Goal: Task Accomplishment & Management: Manage account settings

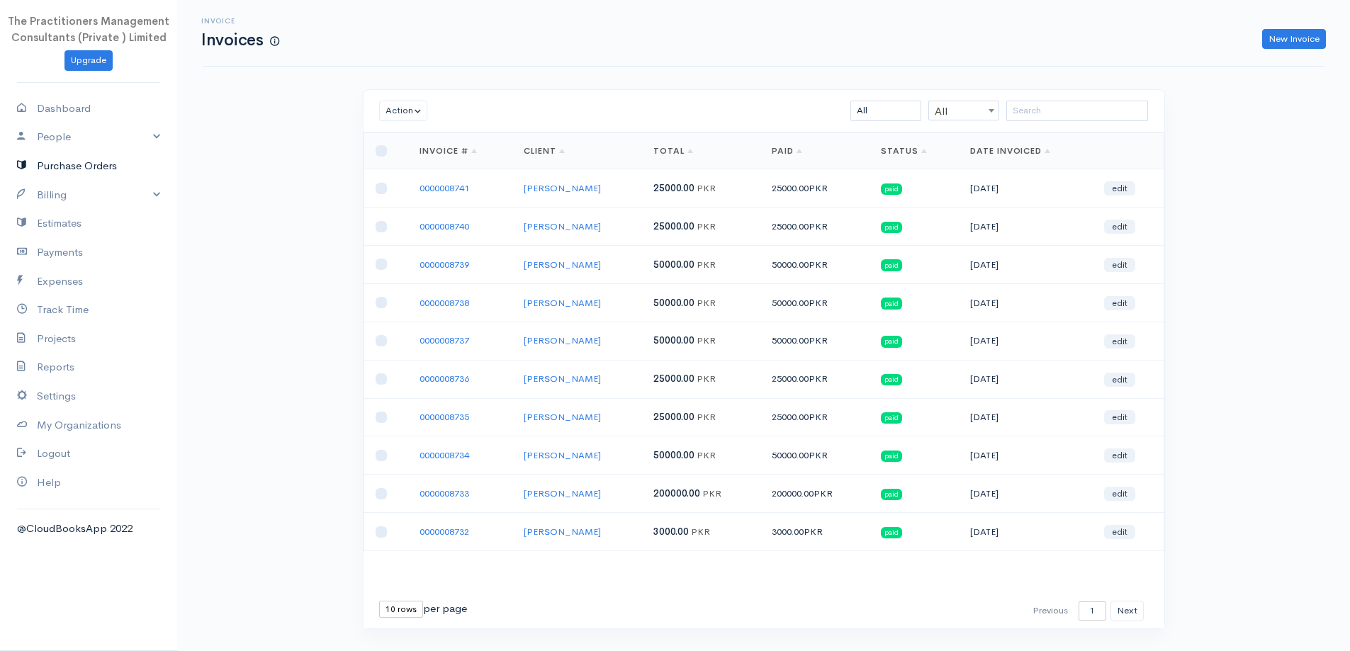
click at [49, 179] on link "Purchase Orders" at bounding box center [88, 166] width 177 height 29
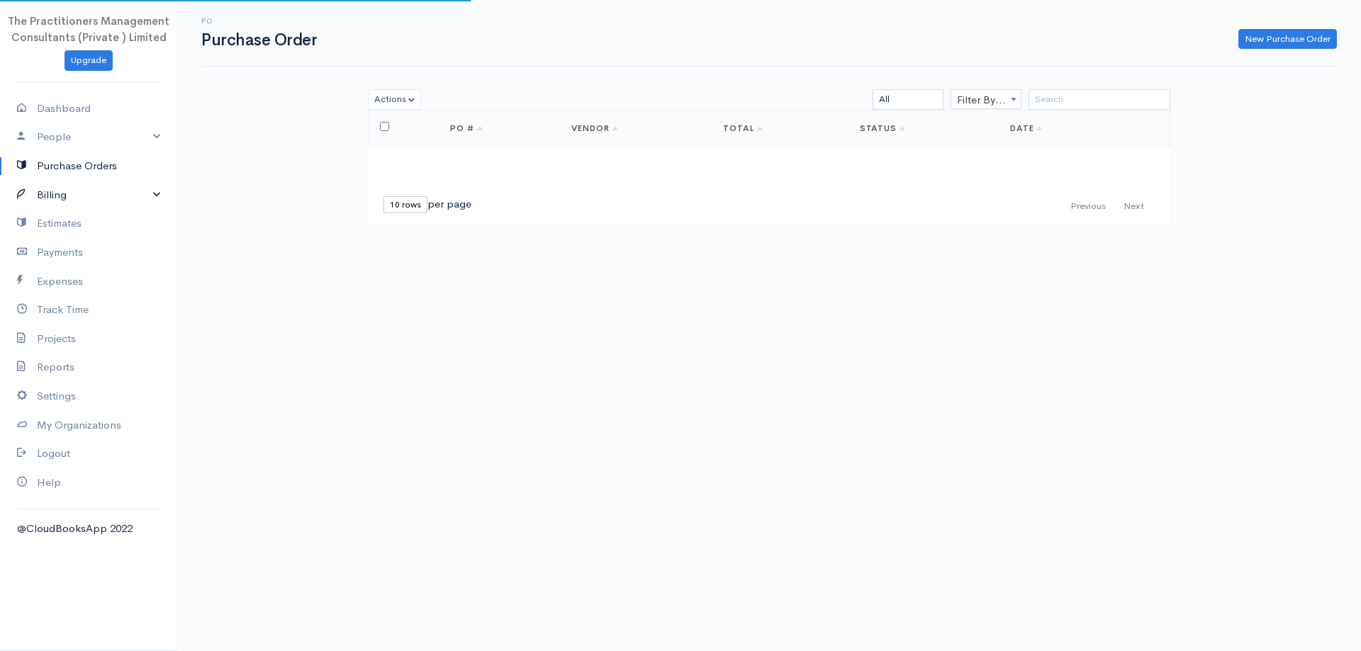
click at [47, 200] on link "Billing" at bounding box center [88, 195] width 177 height 29
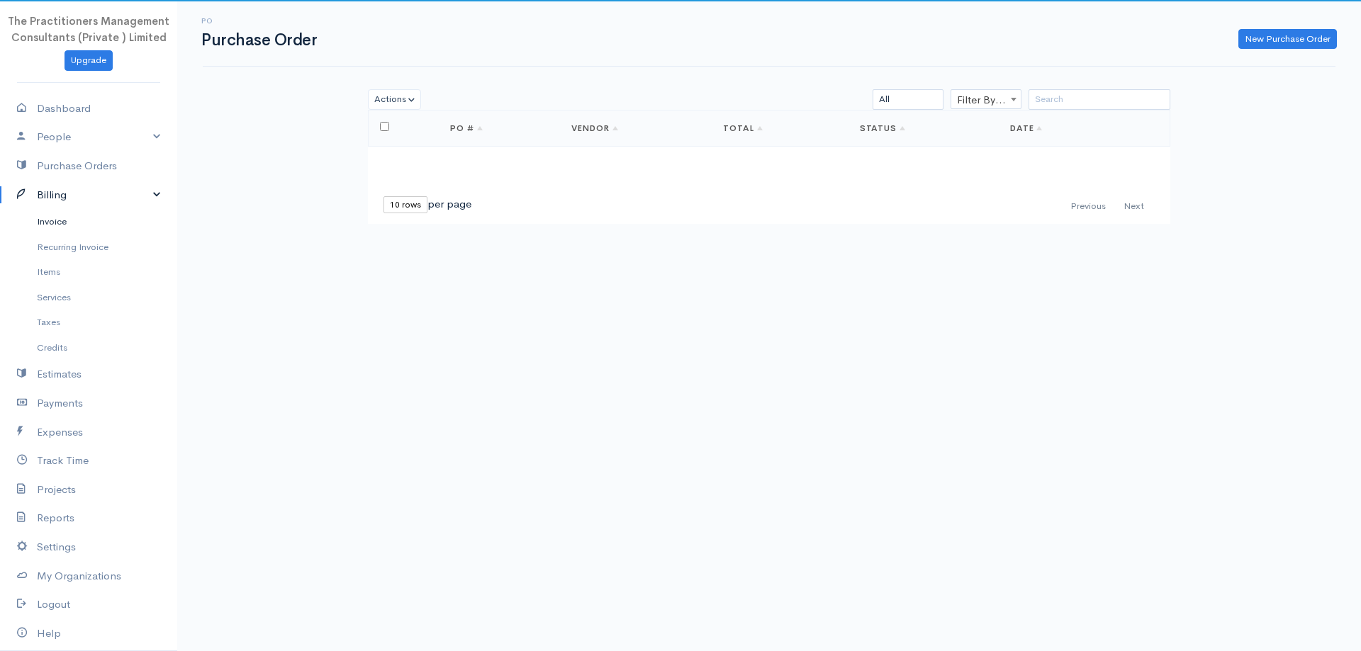
drag, startPoint x: 52, startPoint y: 221, endPoint x: 340, endPoint y: 205, distance: 288.8
click at [52, 222] on link "Invoice" at bounding box center [88, 222] width 177 height 26
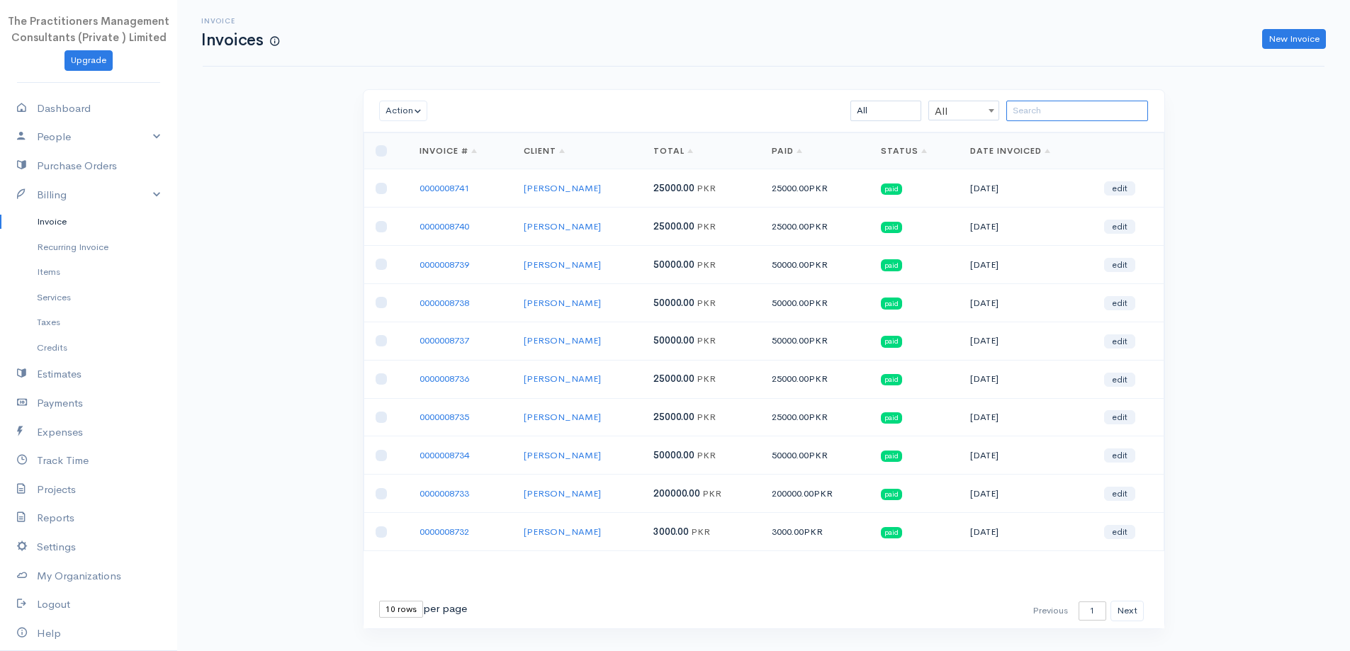
click at [1052, 101] on input "search" at bounding box center [1077, 111] width 142 height 21
paste input "[PERSON_NAME]"
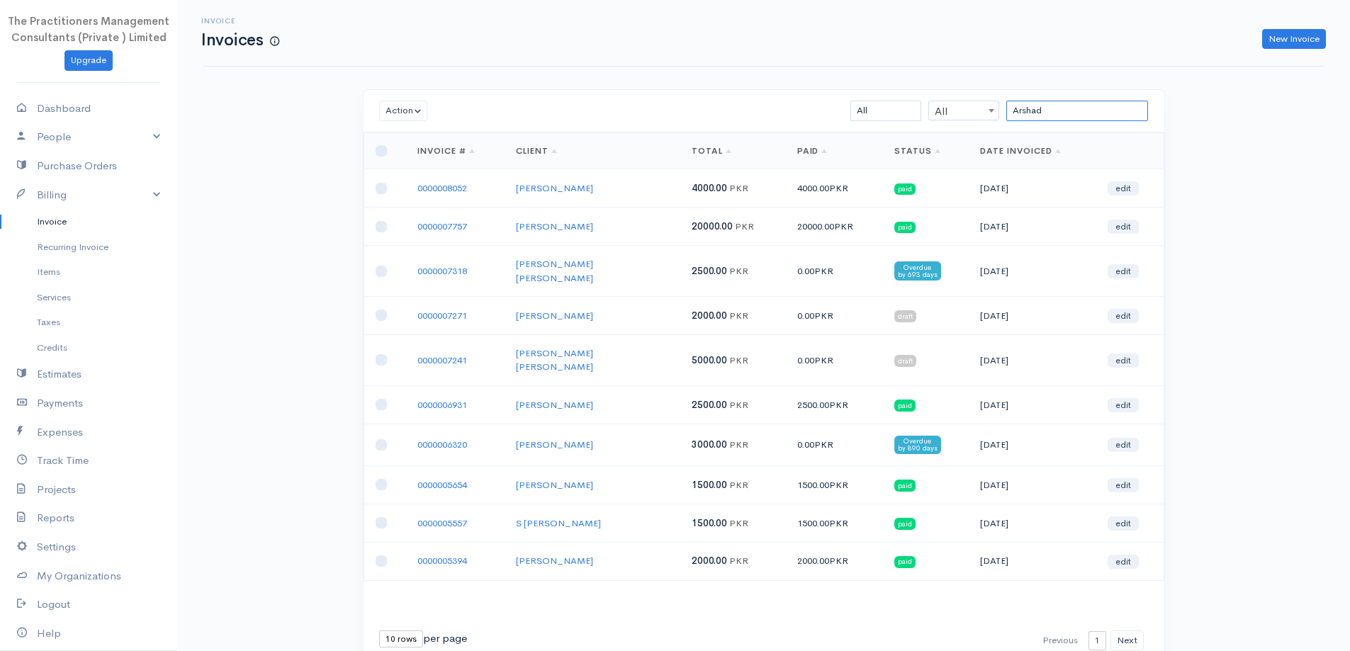
type input "Arshad"
click at [1106, 119] on input "Arshad" at bounding box center [1077, 111] width 142 height 21
click at [1106, 118] on input "Arshad" at bounding box center [1077, 111] width 142 height 21
paste input "[PERSON_NAME]"
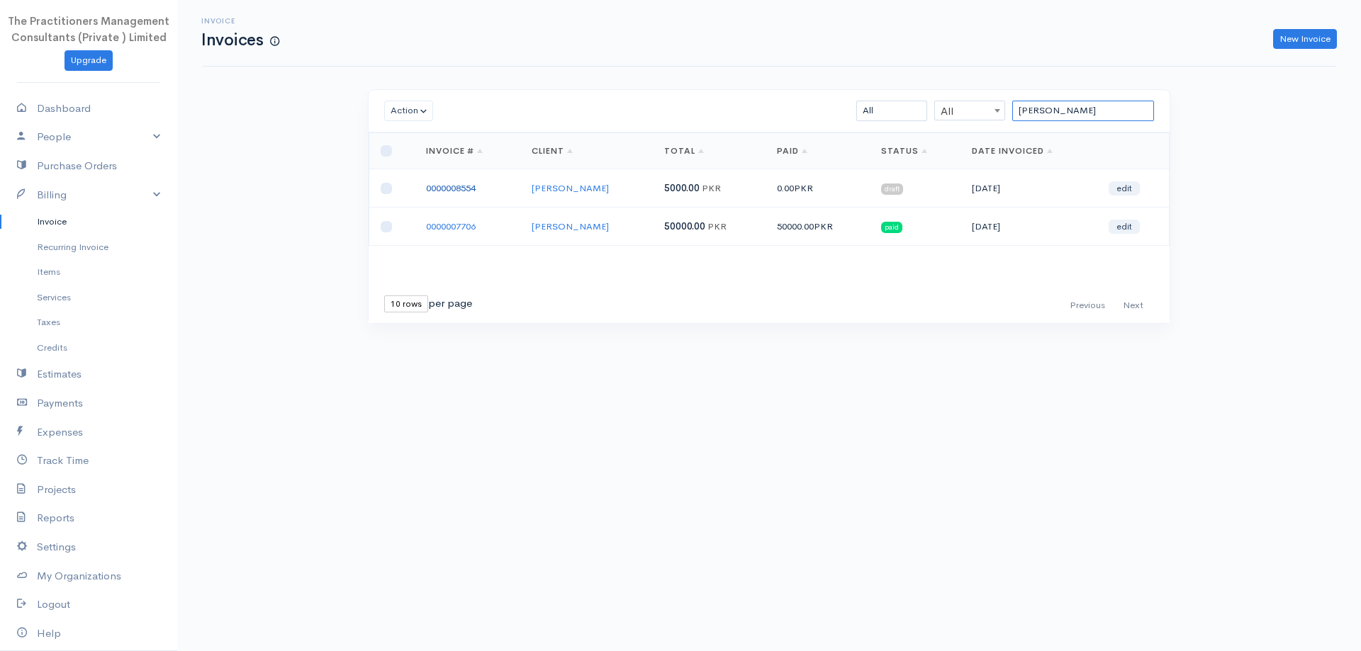
type input "[PERSON_NAME]"
click at [432, 191] on link "0000008554" at bounding box center [451, 188] width 50 height 12
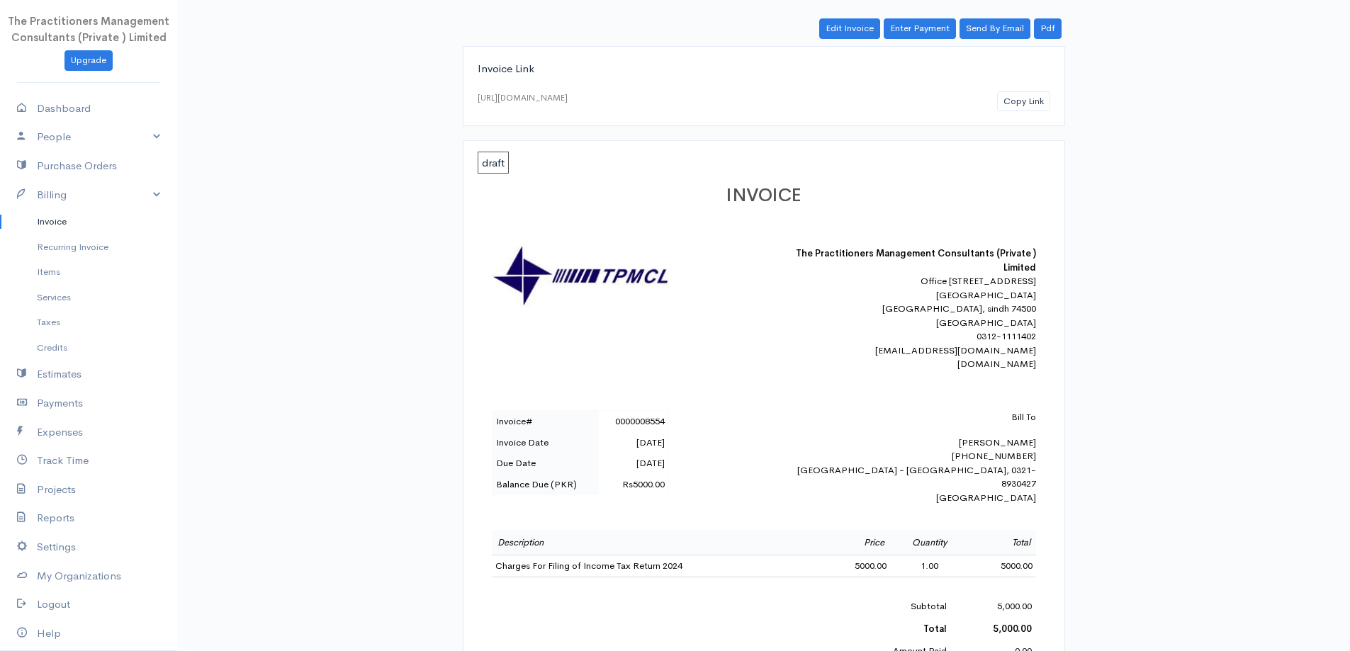
scroll to position [426, 0]
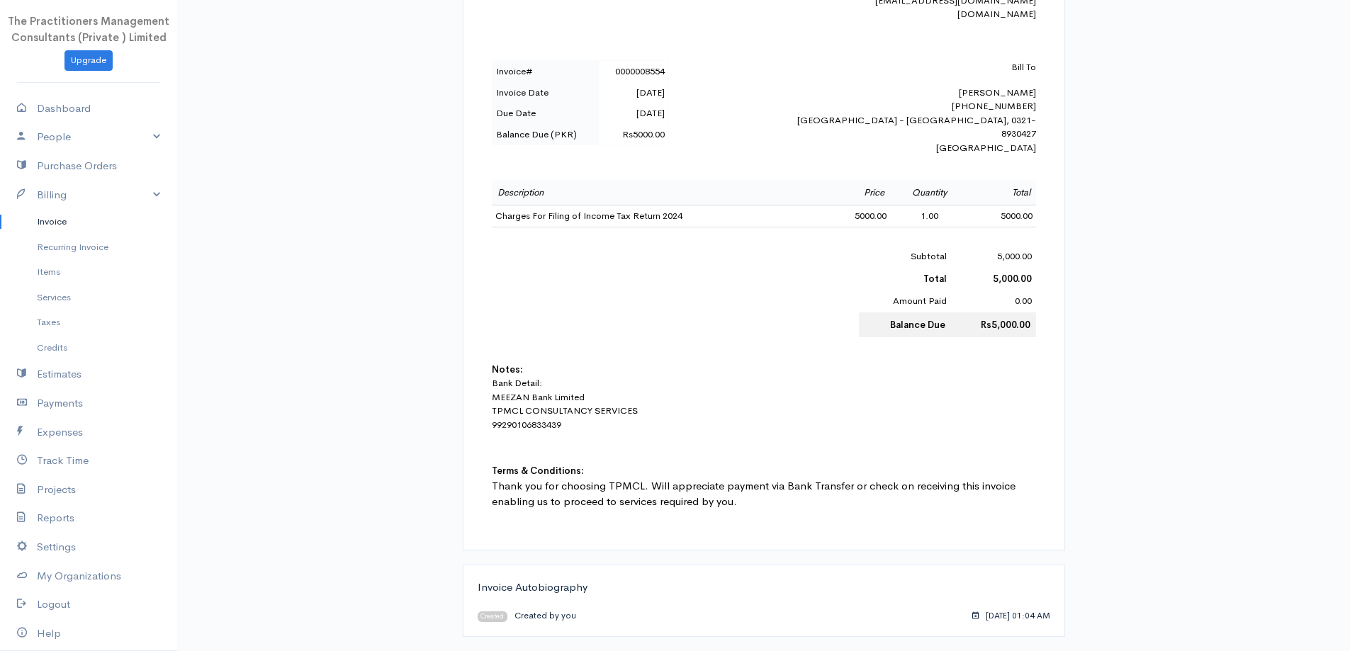
click at [1008, 96] on div "[PERSON_NAME] To Nyer [PERSON_NAME] [PHONE_NUMBER] [GEOGRAPHIC_DATA] - [GEOGRAP…" at bounding box center [912, 107] width 248 height 94
click at [1008, 94] on div "[PERSON_NAME] To Nyer [PERSON_NAME] [PHONE_NUMBER] [GEOGRAPHIC_DATA] - [GEOGRAP…" at bounding box center [912, 107] width 248 height 94
click at [1008, 98] on div "[PERSON_NAME] To Nyer [PERSON_NAME] [PHONE_NUMBER] [GEOGRAPHIC_DATA] - [GEOGRAP…" at bounding box center [912, 107] width 248 height 94
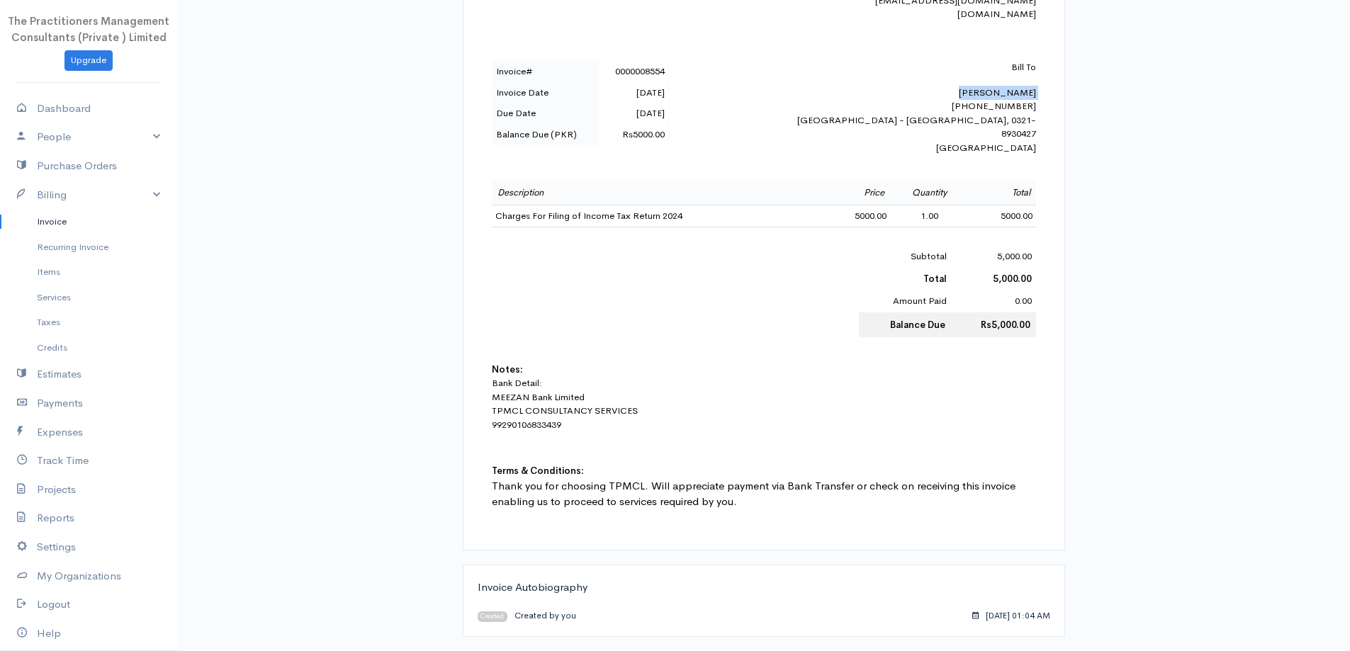
copy div "[PERSON_NAME]"
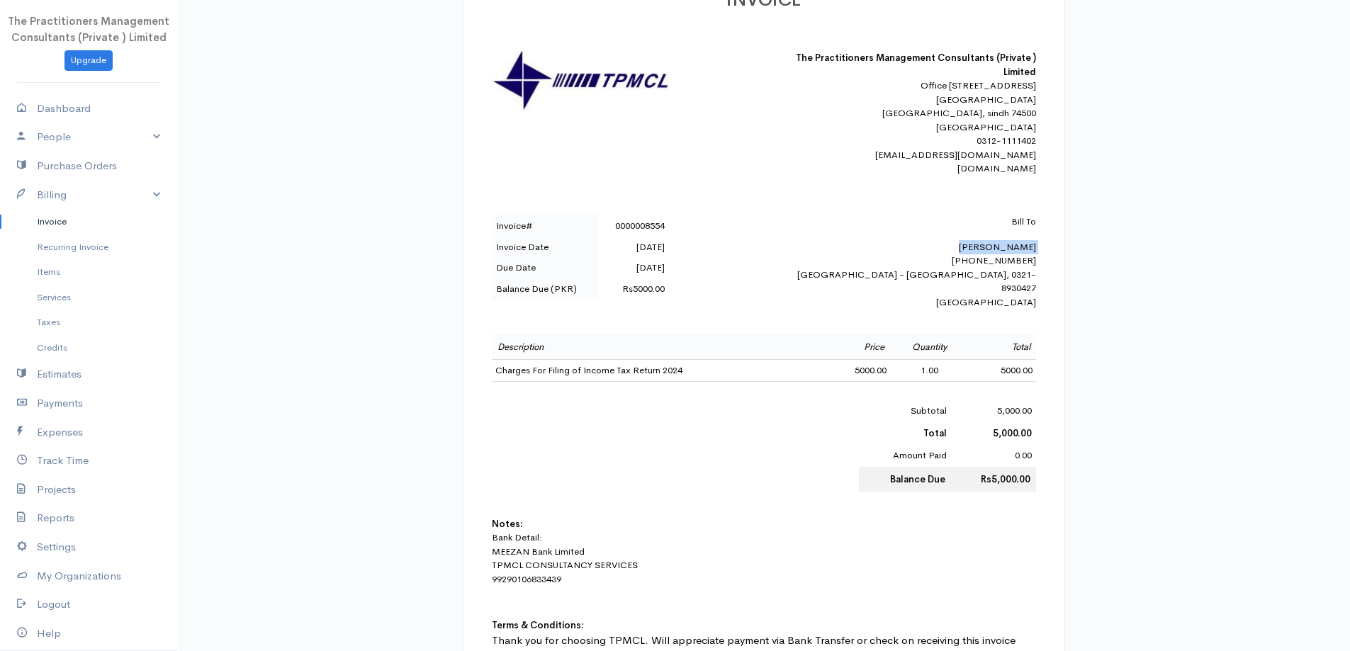
scroll to position [72, 0]
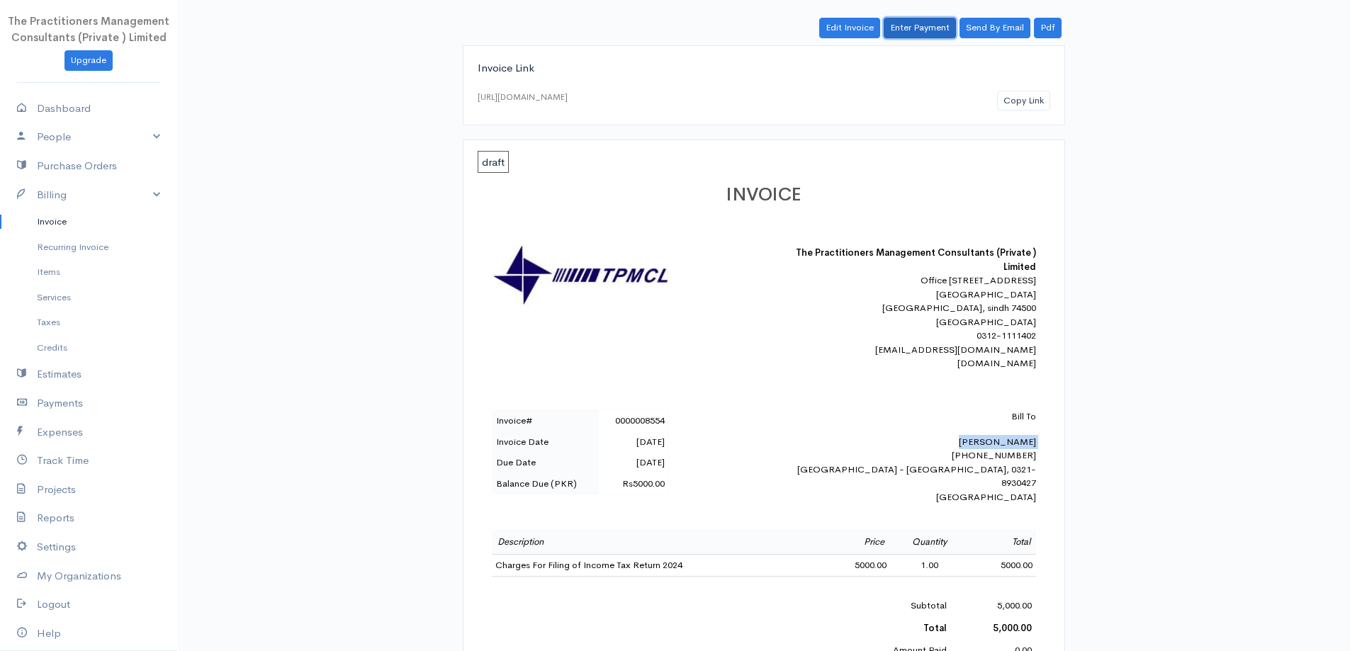
click at [946, 33] on link "Enter Payment" at bounding box center [920, 28] width 72 height 21
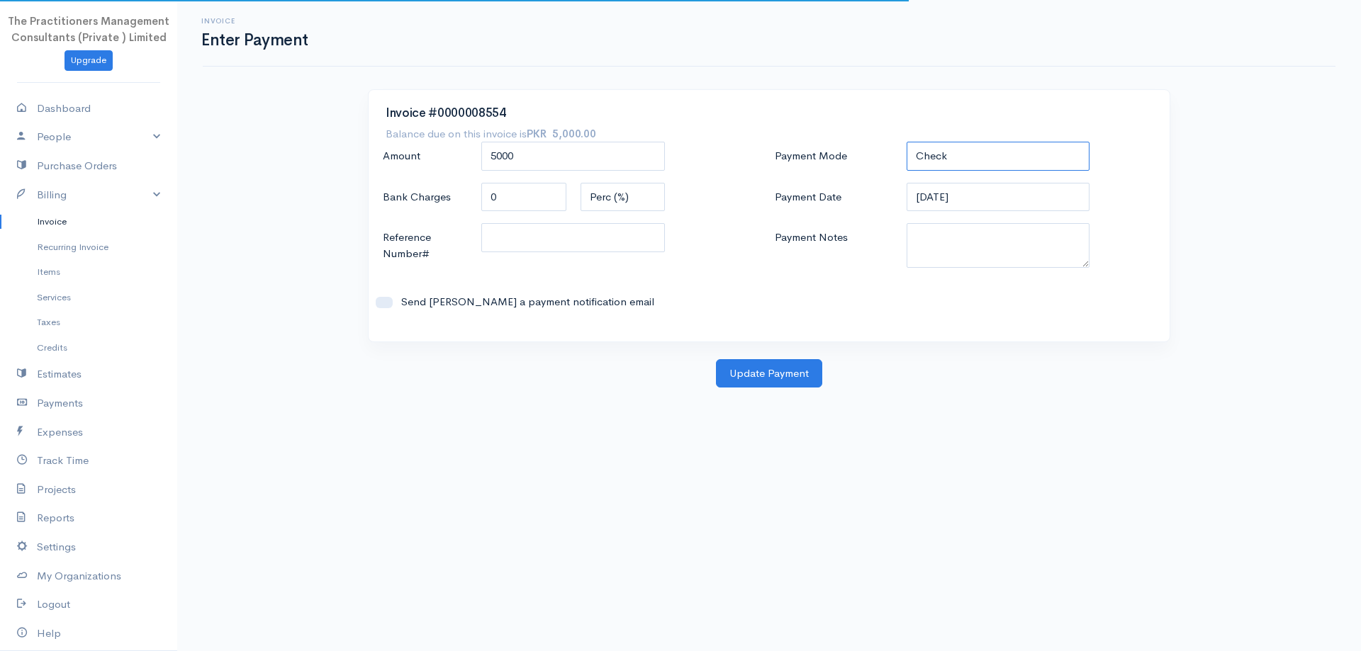
drag, startPoint x: 930, startPoint y: 157, endPoint x: 930, endPoint y: 169, distance: 12.0
click at [930, 157] on select "Check Bank Transfer Credit Cash Debit ACH VISA MASTERCARD AMEX DISCOVER DINERS …" at bounding box center [998, 156] width 184 height 29
select select "Bank Transfer"
click at [906, 142] on select "Check Bank Transfer Credit Cash Debit ACH VISA MASTERCARD AMEX DISCOVER DINERS …" at bounding box center [998, 156] width 184 height 29
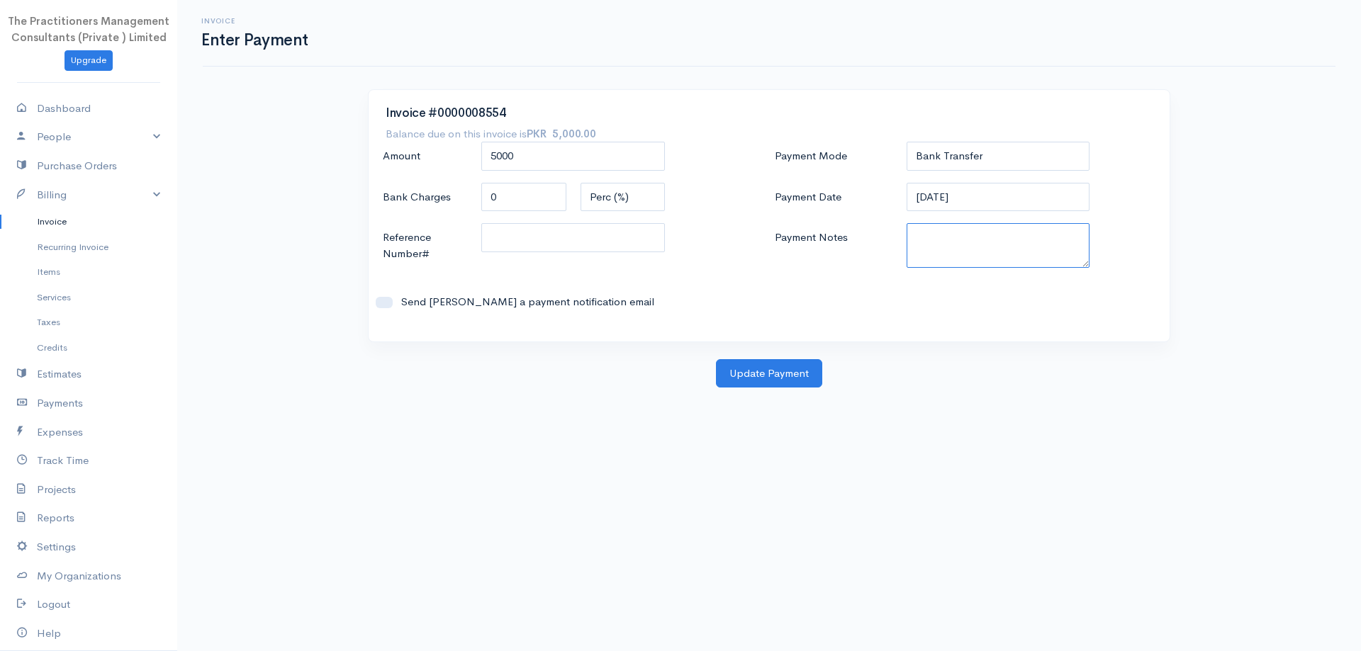
click at [949, 227] on textarea "Payment Notes" at bounding box center [998, 245] width 184 height 45
type textarea "5623"
click at [616, 240] on input "Reference Number#" at bounding box center [573, 237] width 184 height 29
type input "5623"
click at [1009, 181] on div "Payment Mode Check Bank Transfer Credit Cash Debit ACH VISA MASTERCARD AMEX DIS…" at bounding box center [965, 233] width 392 height 183
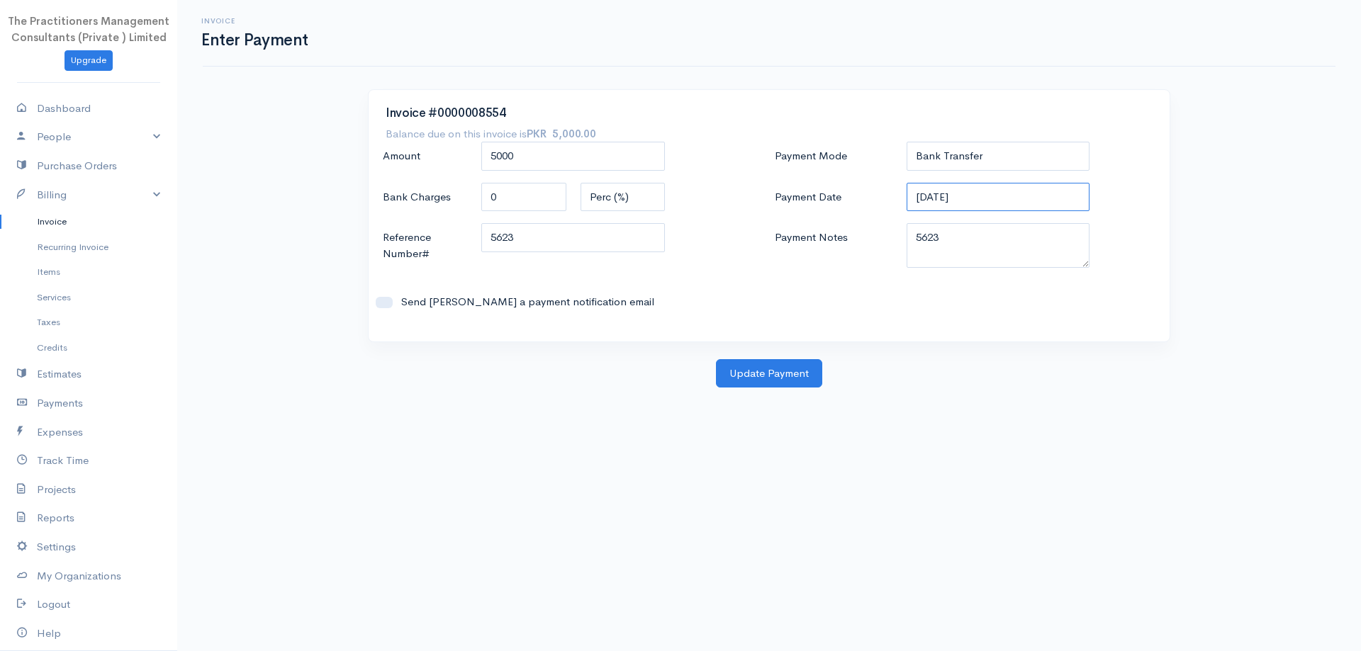
click at [1005, 190] on input "[DATE]" at bounding box center [998, 197] width 184 height 29
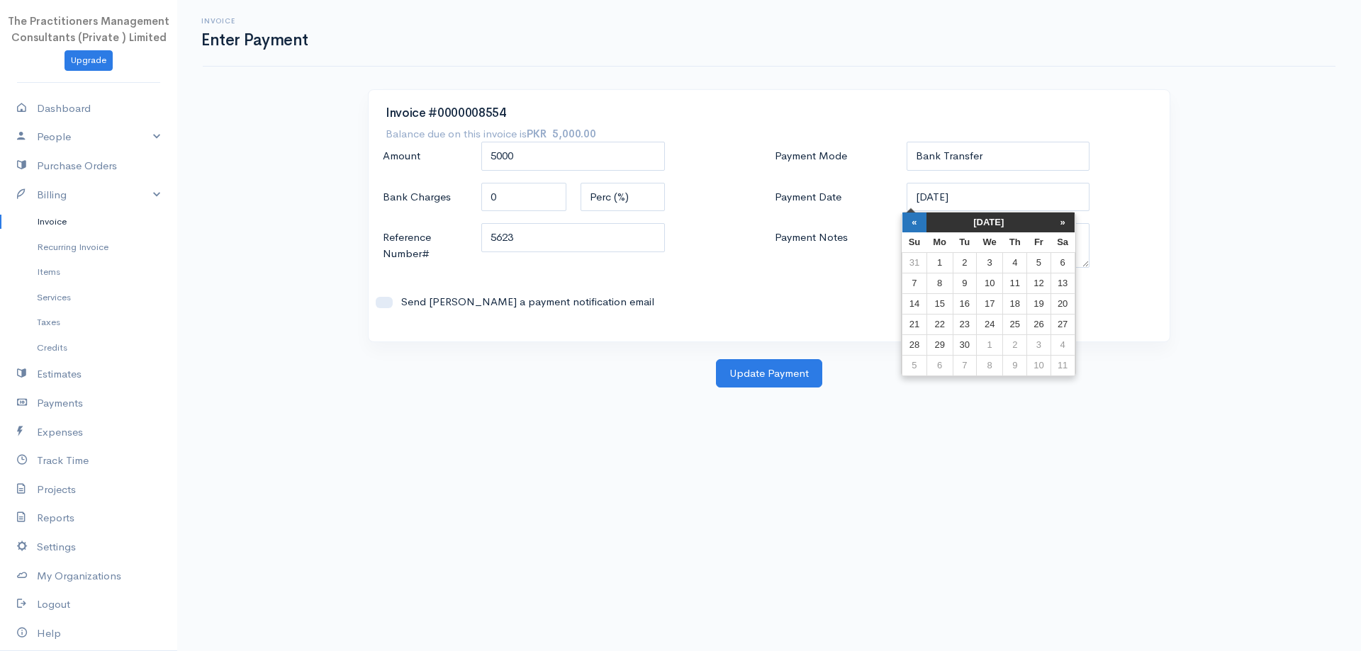
click at [922, 227] on th "«" at bounding box center [914, 223] width 25 height 20
click at [922, 227] on th "«" at bounding box center [919, 223] width 25 height 20
click at [922, 226] on th "«" at bounding box center [919, 223] width 25 height 20
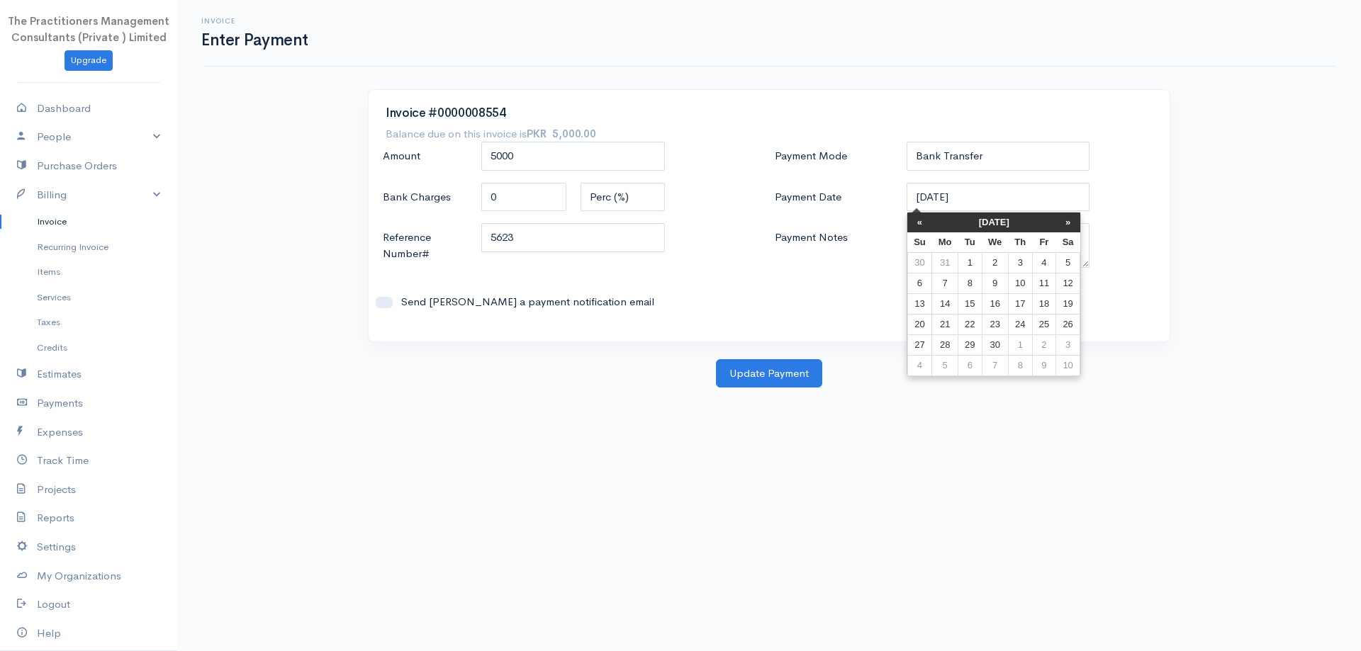
click at [922, 226] on th "«" at bounding box center [919, 223] width 25 height 20
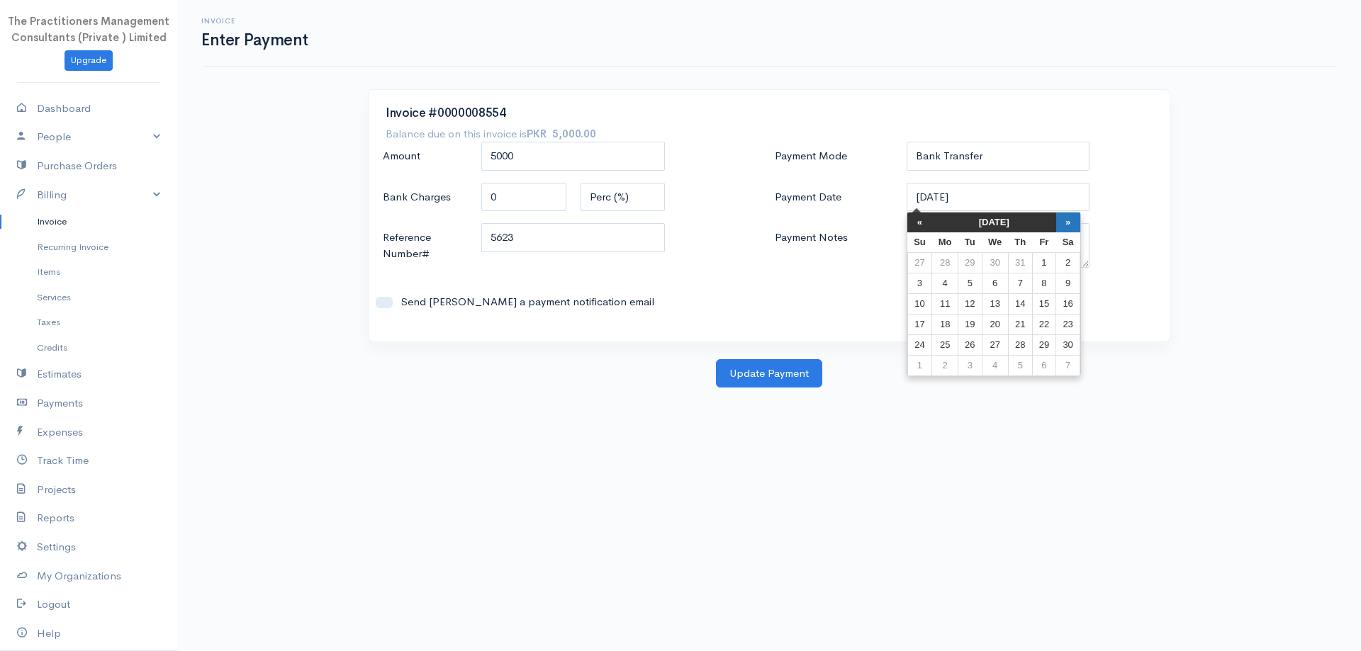
click at [1057, 220] on th "»" at bounding box center [1068, 223] width 24 height 20
click at [945, 326] on td "17" at bounding box center [945, 324] width 26 height 21
type input "[DATE]"
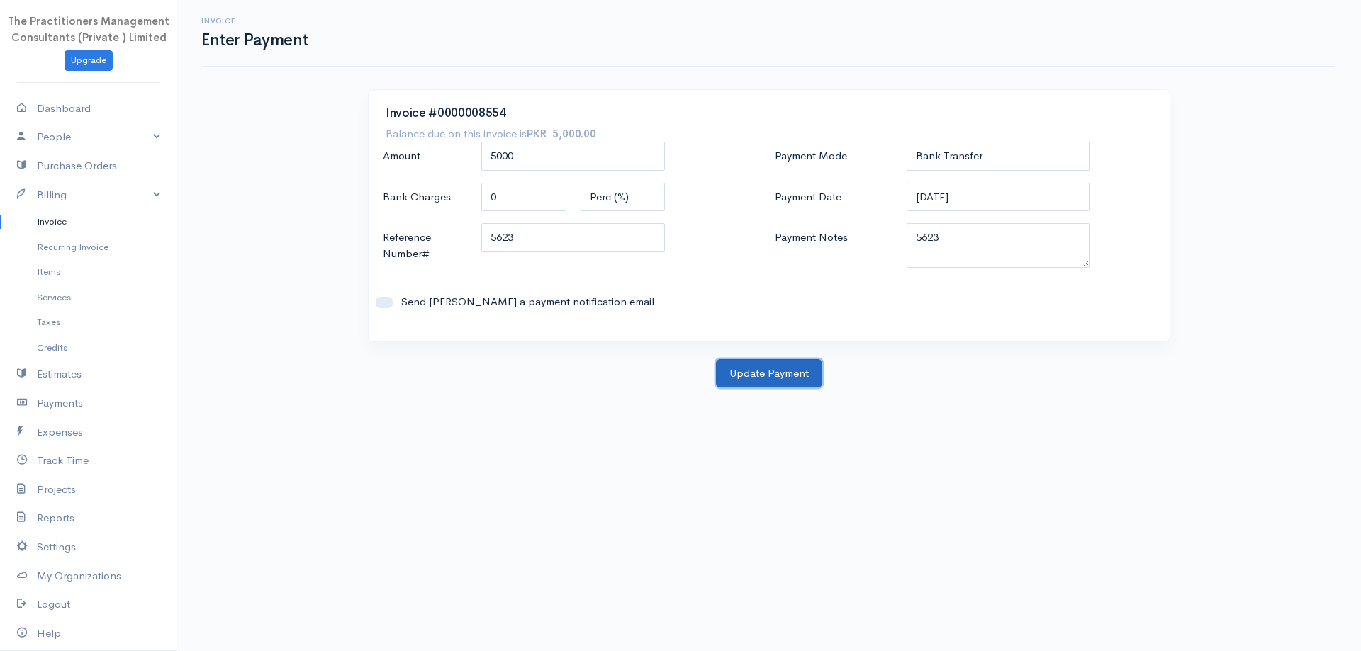
click at [787, 373] on button "Update Payment" at bounding box center [769, 373] width 106 height 29
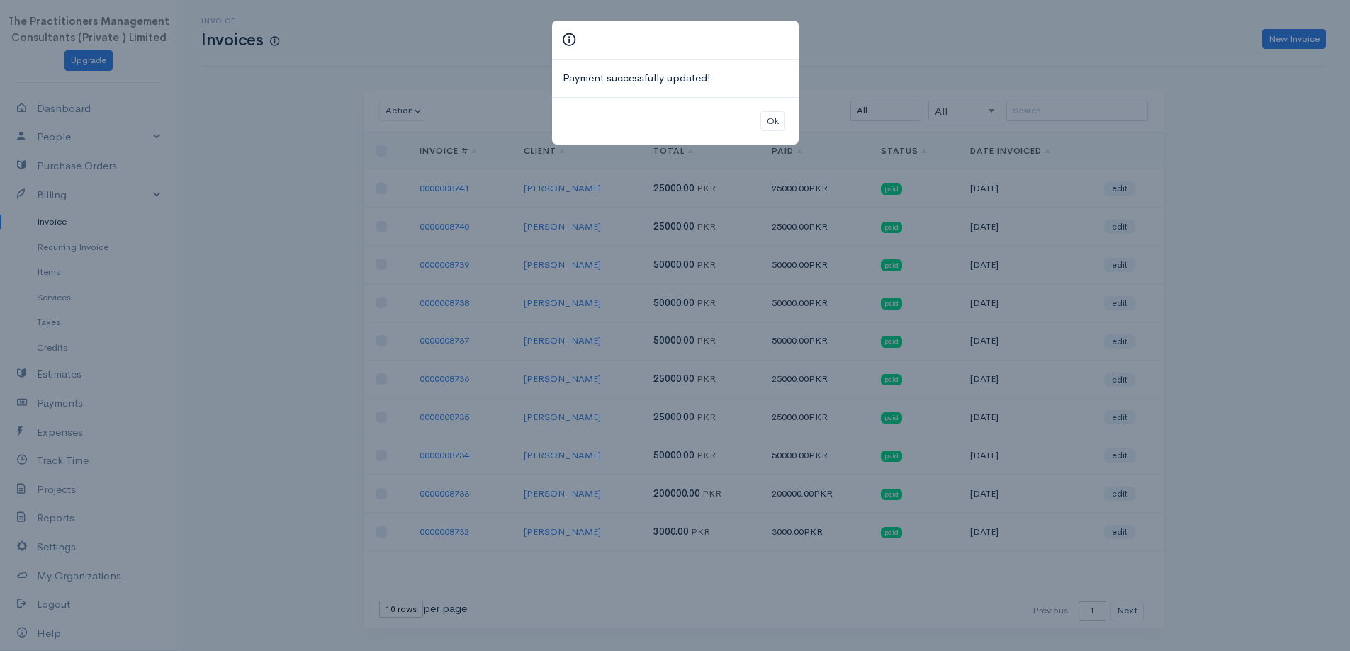
click at [777, 141] on div "Ok" at bounding box center [675, 121] width 247 height 48
click at [774, 131] on button "Ok" at bounding box center [772, 121] width 25 height 21
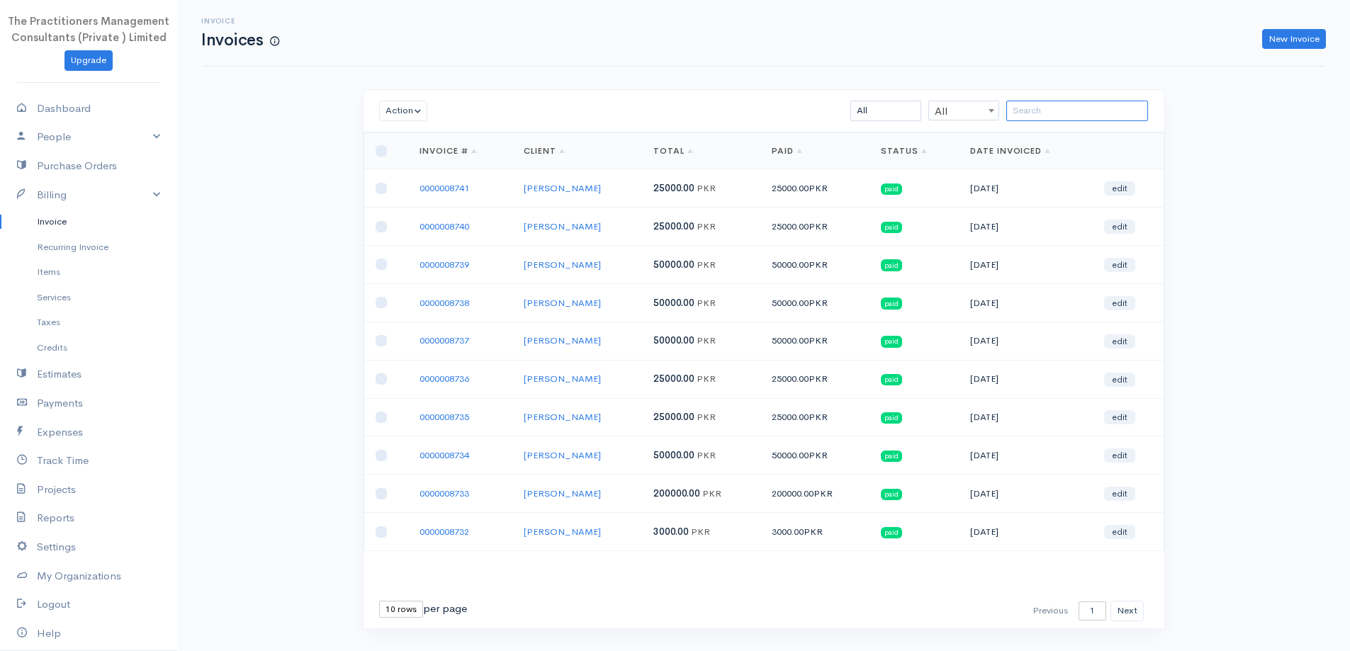
click at [1137, 113] on input "search" at bounding box center [1077, 111] width 142 height 21
paste input "[PERSON_NAME] [PERSON_NAME]"
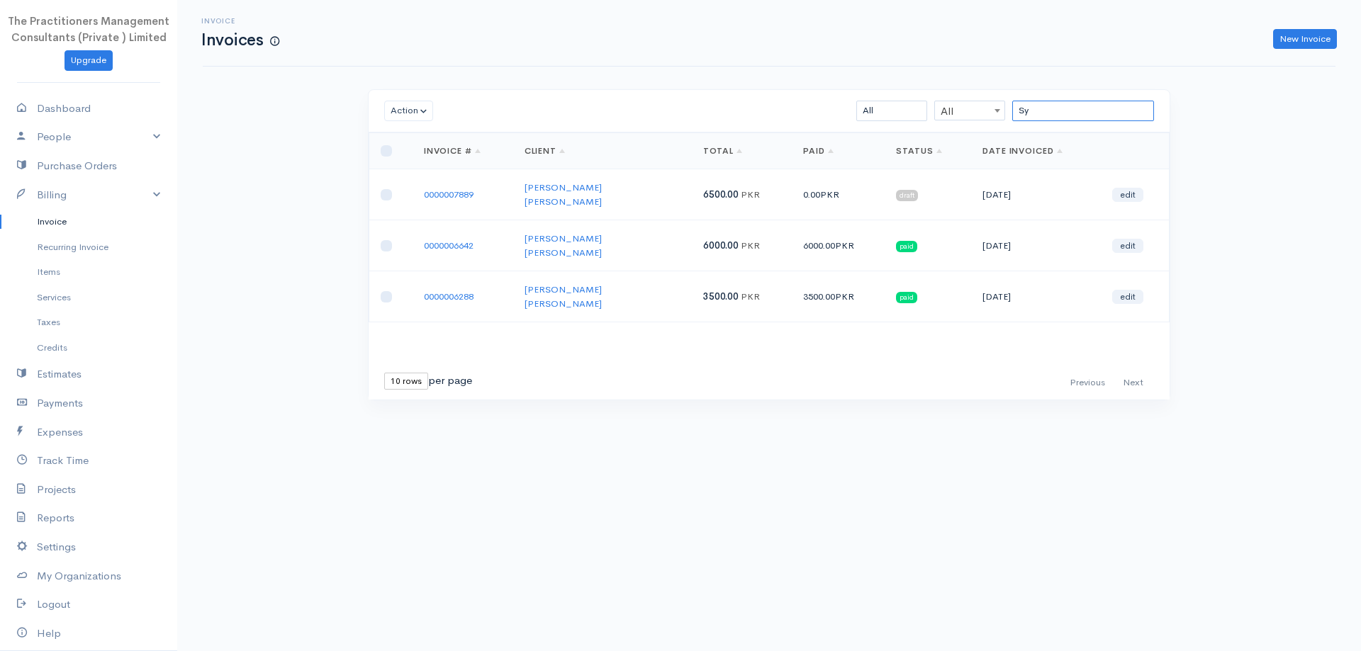
type input "S"
type input "i"
paste input "[PERSON_NAME]"
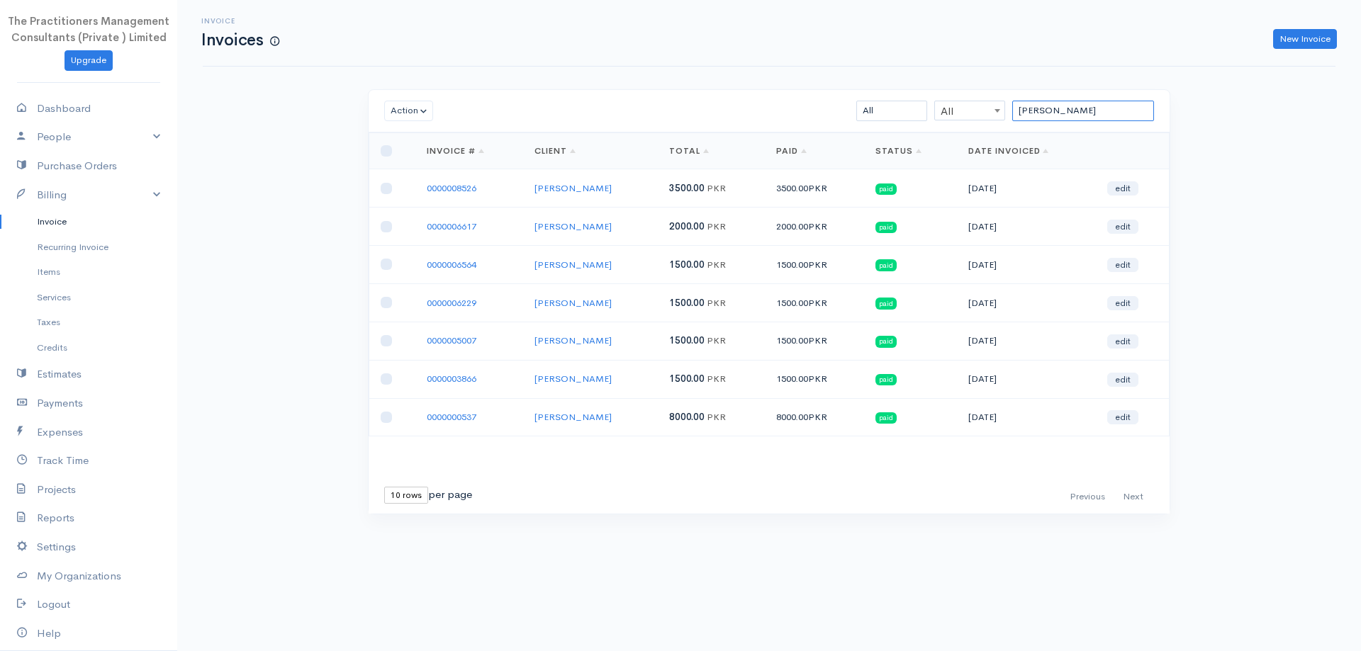
type input "[PERSON_NAME]"
click at [1128, 106] on input "[PERSON_NAME]" at bounding box center [1083, 111] width 142 height 21
click at [1130, 106] on input "[PERSON_NAME]" at bounding box center [1083, 111] width 142 height 21
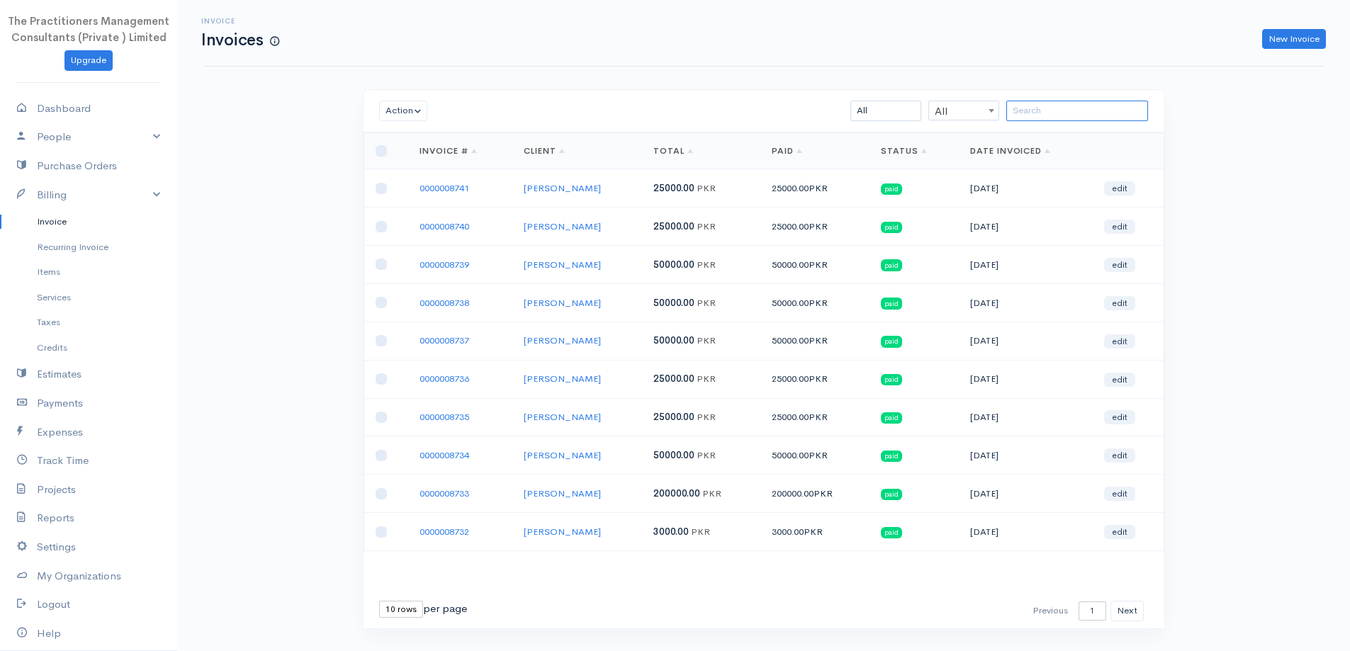
paste input "[PERSON_NAME]"
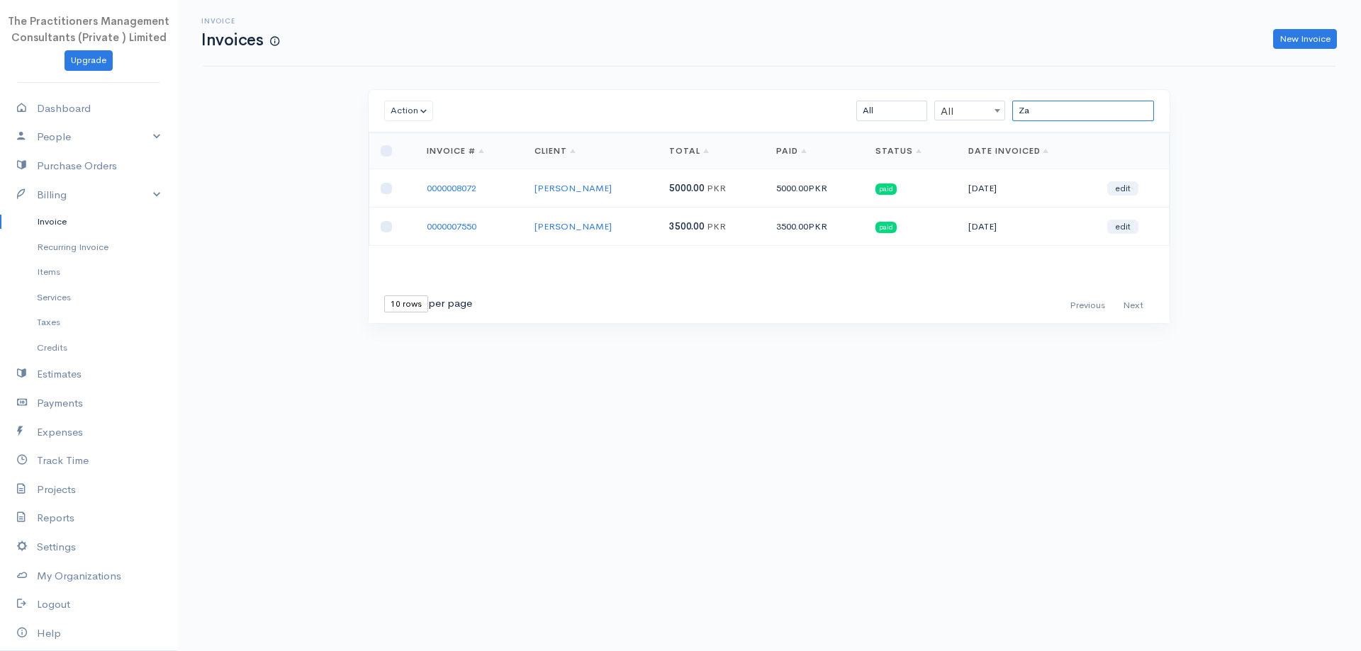
type input "Z"
paste input "[PERSON_NAME]"
type input "[PERSON_NAME]"
